Goal: Task Accomplishment & Management: Manage account settings

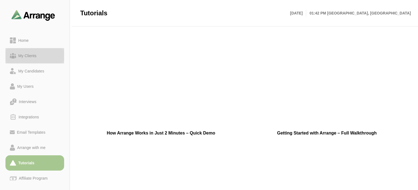
click at [23, 54] on div "My Clients" at bounding box center [27, 55] width 23 height 7
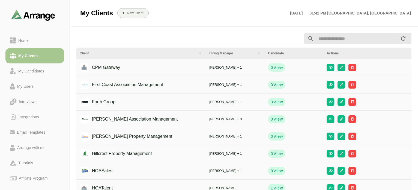
click at [127, 58] on th "Client" at bounding box center [141, 53] width 130 height 11
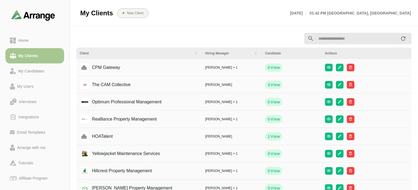
click at [128, 54] on div "Client" at bounding box center [135, 53] width 111 height 5
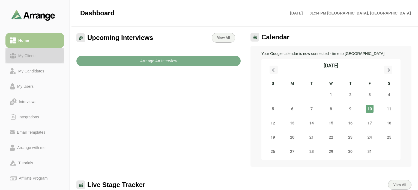
click at [32, 56] on div "My Clients" at bounding box center [27, 55] width 23 height 7
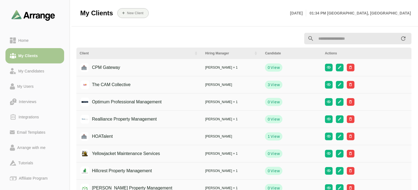
click at [110, 67] on div "CPM Gateway" at bounding box center [102, 67] width 37 height 10
click at [338, 68] on icon "button" at bounding box center [340, 67] width 4 height 4
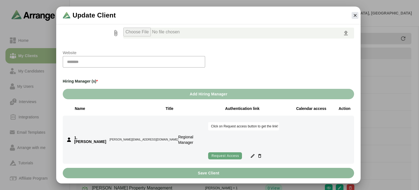
scroll to position [82, 0]
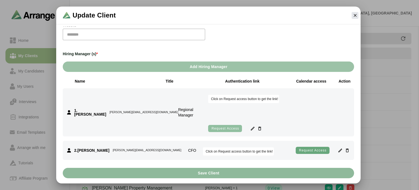
click at [239, 126] on span "Request access" at bounding box center [225, 128] width 28 height 4
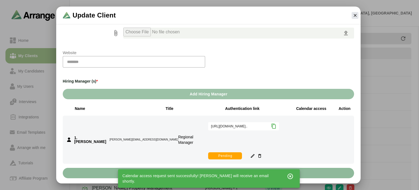
scroll to position [109, 0]
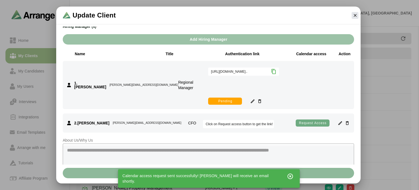
click at [310, 121] on span "Request access" at bounding box center [313, 123] width 28 height 4
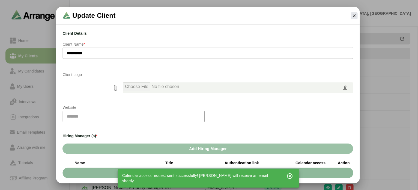
scroll to position [55, 0]
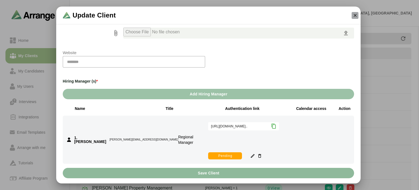
click at [356, 16] on icon "button" at bounding box center [355, 15] width 5 height 5
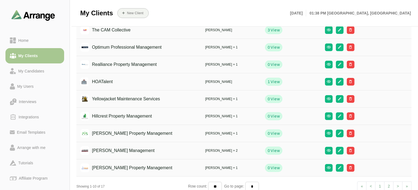
scroll to position [27, 0]
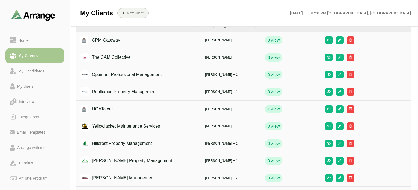
click at [123, 58] on div "The CAM Collective" at bounding box center [107, 57] width 47 height 10
click at [338, 55] on icon "button" at bounding box center [340, 57] width 4 height 4
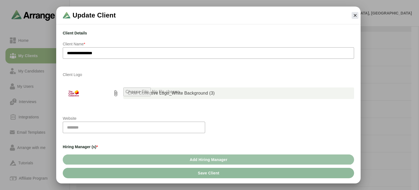
scroll to position [82, 0]
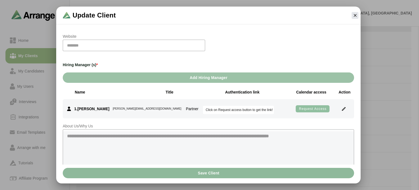
click at [318, 110] on span "Request access" at bounding box center [313, 109] width 28 height 4
click at [269, 110] on icon at bounding box center [268, 109] width 5 height 5
